Goal: Register for event/course

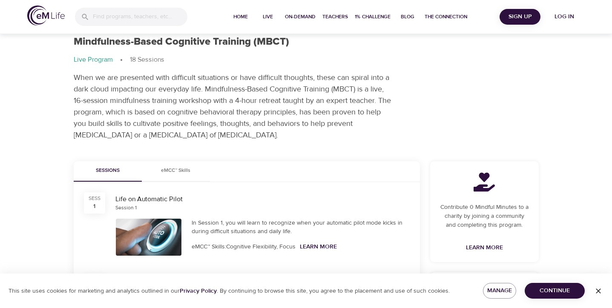
scroll to position [26, 0]
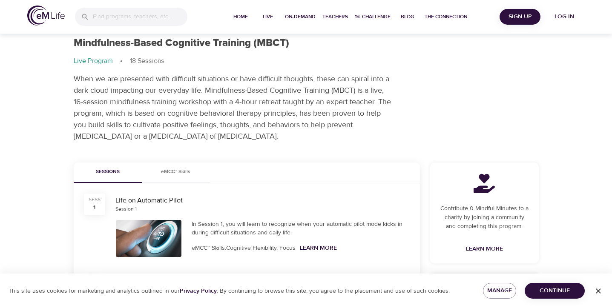
click at [556, 294] on span "Continue" at bounding box center [555, 291] width 46 height 11
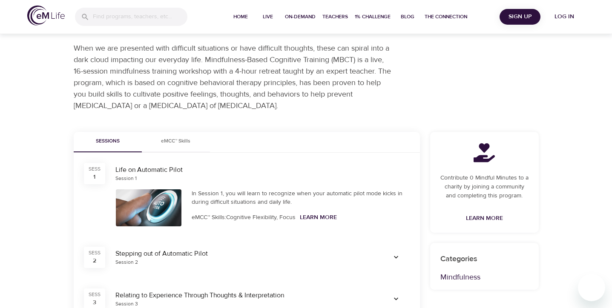
scroll to position [57, 0]
click at [138, 216] on div at bounding box center [149, 207] width 66 height 37
click at [153, 184] on div at bounding box center [149, 207] width 76 height 47
click at [101, 177] on div "SESS 1" at bounding box center [94, 173] width 21 height 21
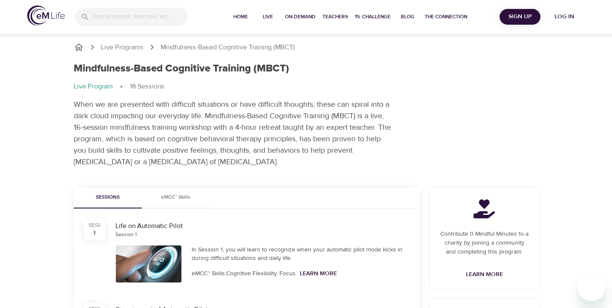
scroll to position [0, 0]
click at [268, 15] on span "Live" at bounding box center [268, 16] width 20 height 9
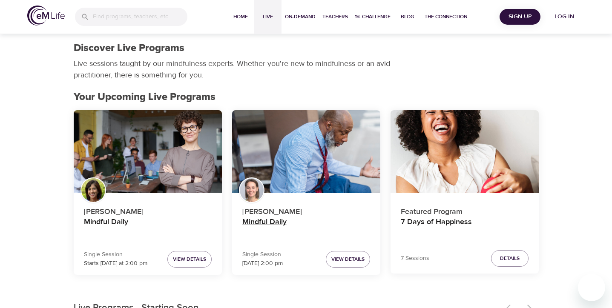
click at [288, 226] on h4 "Mindful Daily" at bounding box center [306, 228] width 128 height 20
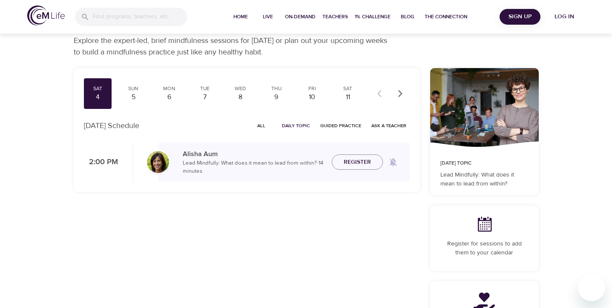
scroll to position [23, 0]
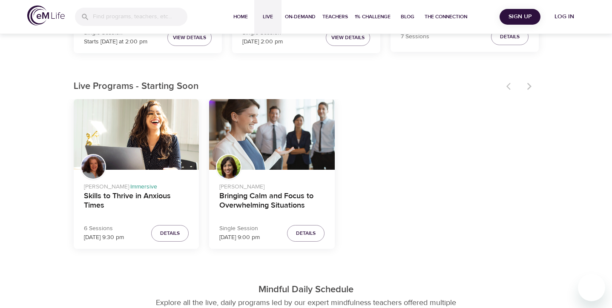
scroll to position [147, 0]
